Goal: Information Seeking & Learning: Learn about a topic

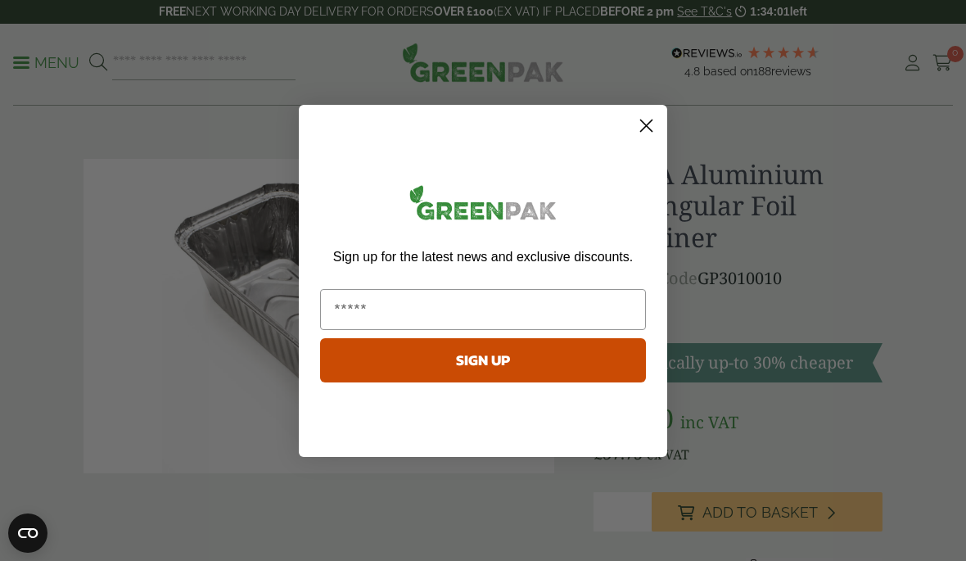
click at [647, 133] on circle "Close dialog" at bounding box center [646, 124] width 27 height 27
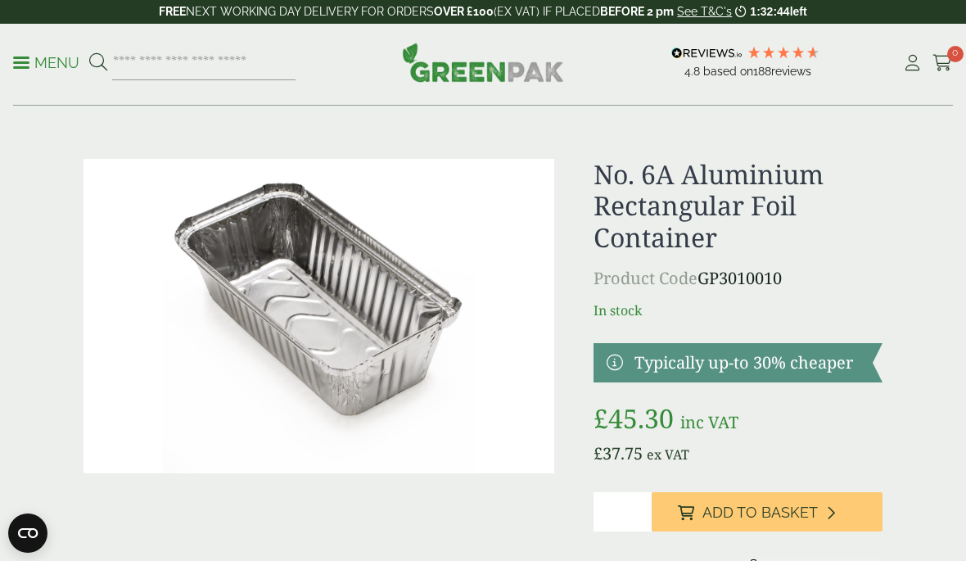
click at [25, 61] on span at bounding box center [21, 62] width 16 height 2
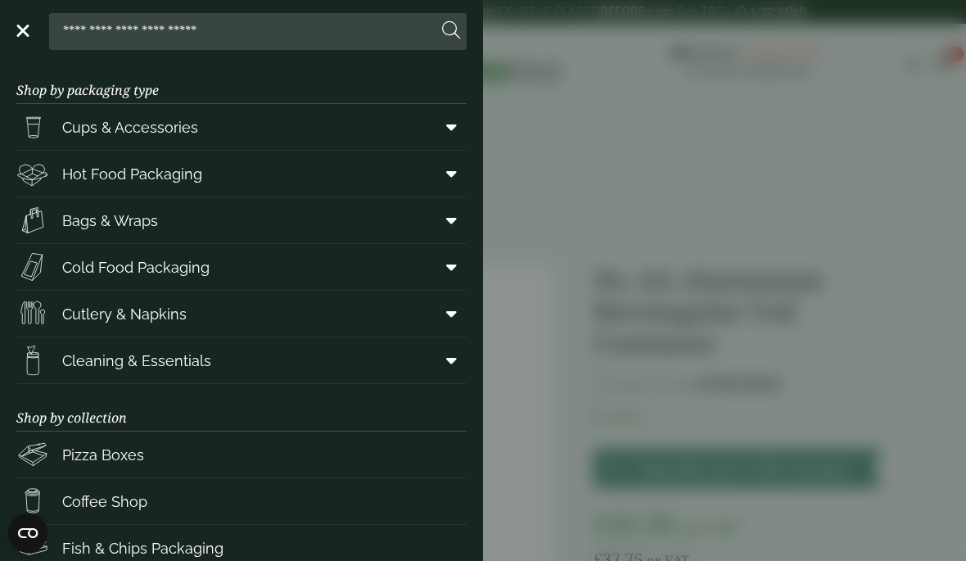
click at [74, 179] on span "Hot Food Packaging" at bounding box center [132, 174] width 140 height 22
click at [24, 28] on link "Menu" at bounding box center [21, 29] width 16 height 16
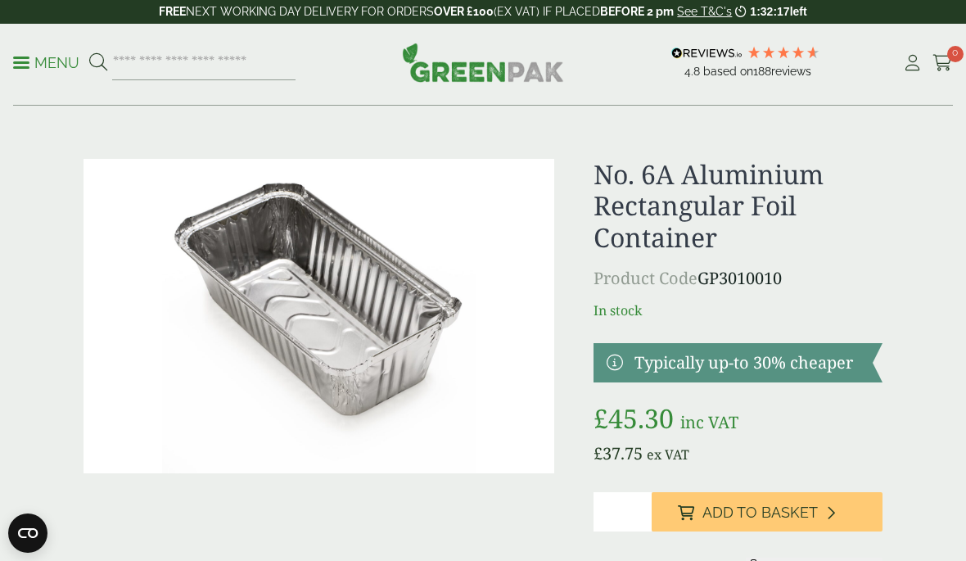
click at [733, 279] on p "Product Code GP3010010" at bounding box center [737, 278] width 289 height 25
click at [625, 305] on p "In stock" at bounding box center [737, 310] width 289 height 20
click at [632, 325] on div "No. 6A Aluminium Rectangular Foil Container Product Code GP3010010 In stock Typ…" at bounding box center [737, 390] width 289 height 463
click at [808, 367] on link at bounding box center [737, 362] width 289 height 39
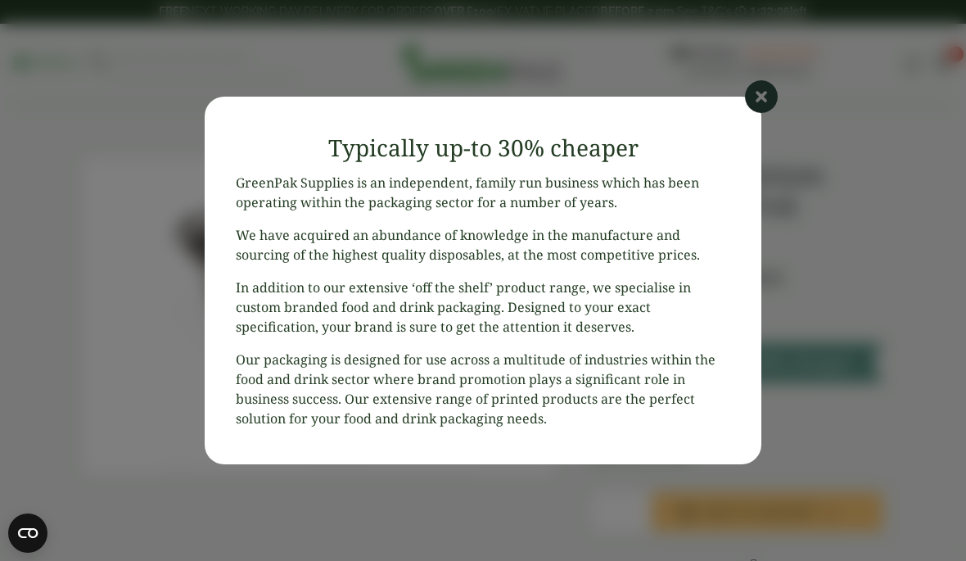
click at [755, 94] on icon at bounding box center [761, 96] width 33 height 33
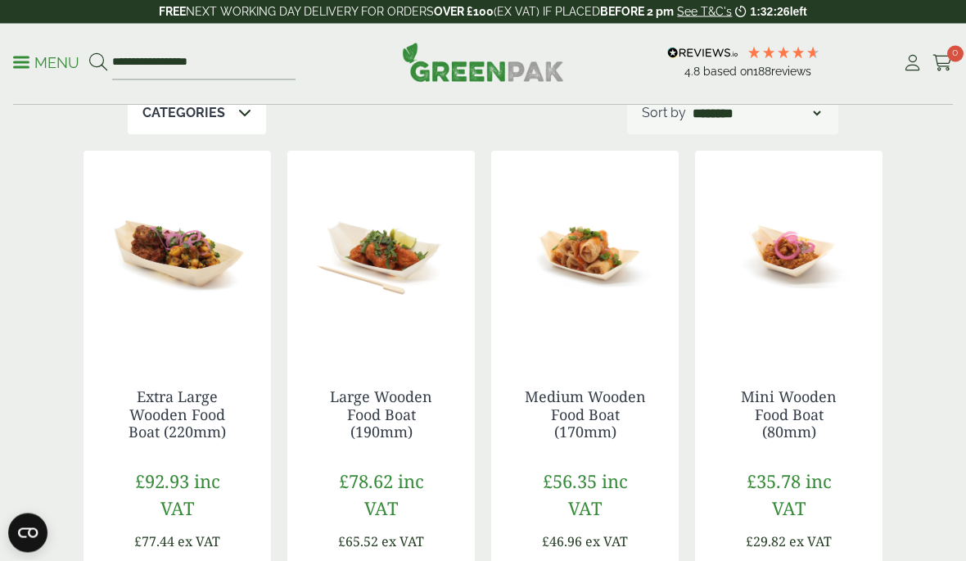
scroll to position [368, 0]
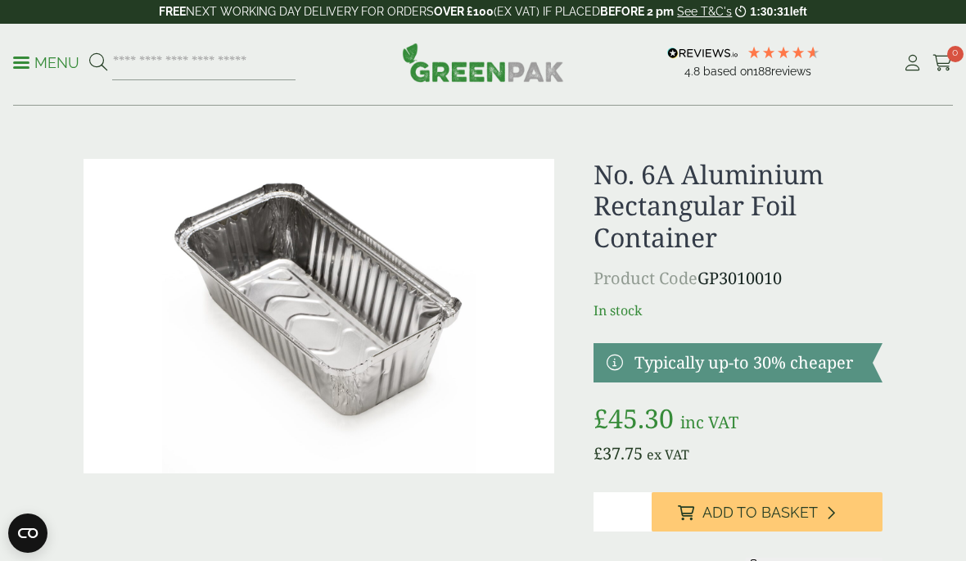
click at [30, 8] on p "FREE NEXT WORKING DAY DELIVERY FOR ORDERS OVER £100 (EX VAT) IF PLACED BEFORE 2…" at bounding box center [483, 12] width 966 height 24
